Goal: Task Accomplishment & Management: Manage account settings

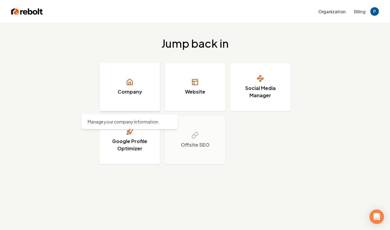
click at [133, 85] on icon at bounding box center [129, 82] width 7 height 7
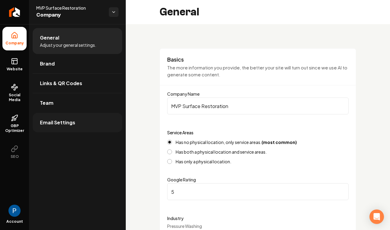
click at [66, 122] on span "Email Settings" at bounding box center [57, 122] width 35 height 7
click at [64, 126] on link "Email Settings" at bounding box center [78, 122] width 90 height 19
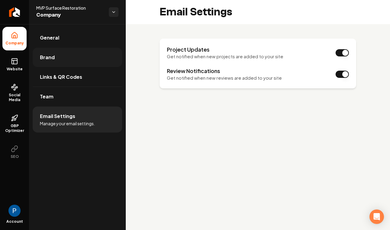
click at [50, 62] on link "Brand" at bounding box center [78, 57] width 90 height 19
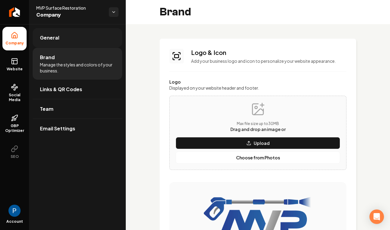
click at [61, 39] on link "General" at bounding box center [78, 37] width 90 height 19
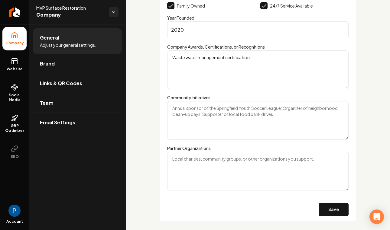
scroll to position [1010, 0]
